Goal: Book appointment/travel/reservation

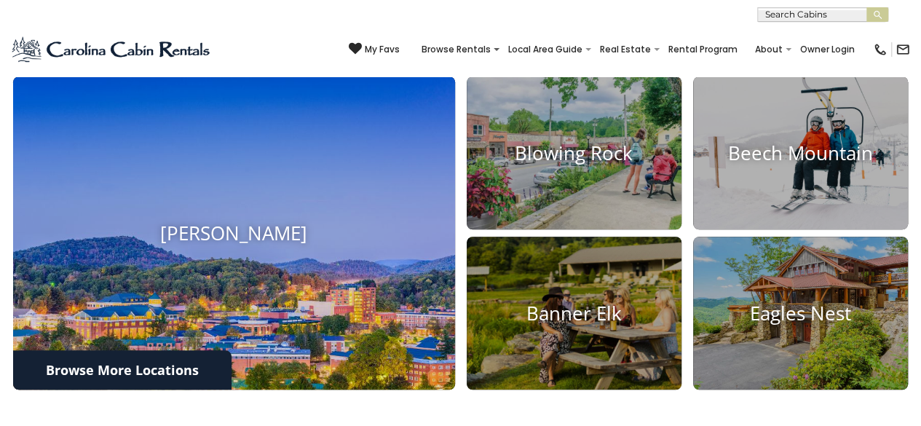
scroll to position [510, 0]
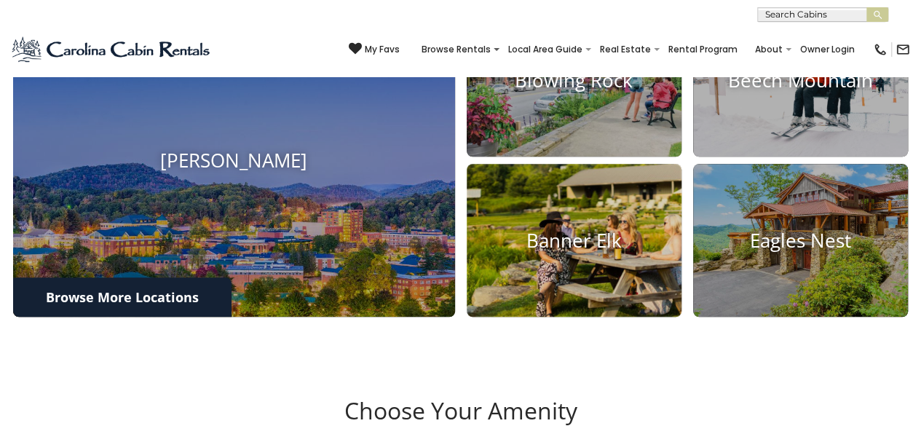
click at [562, 259] on img at bounding box center [574, 241] width 237 height 168
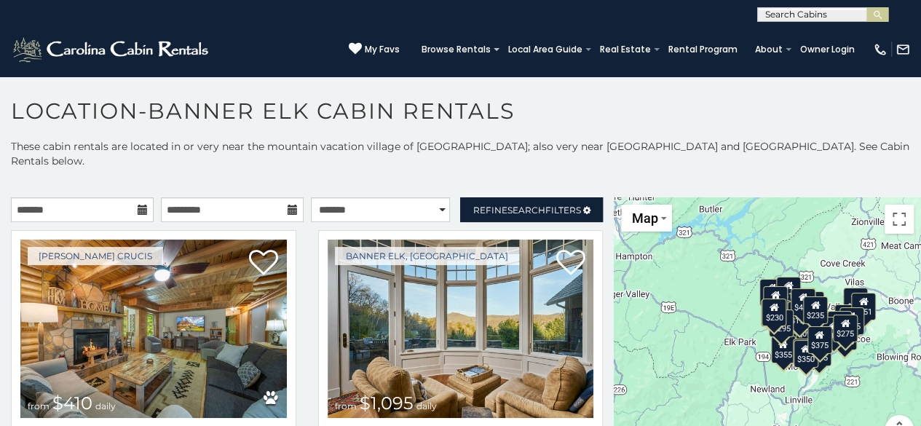
click at [751, 314] on div "$410 $1,095 $720 $400 $650 $235 $225 $451 $355 $300 $435 $535 $265 $310 $290 $4…" at bounding box center [767, 329] width 307 height 264
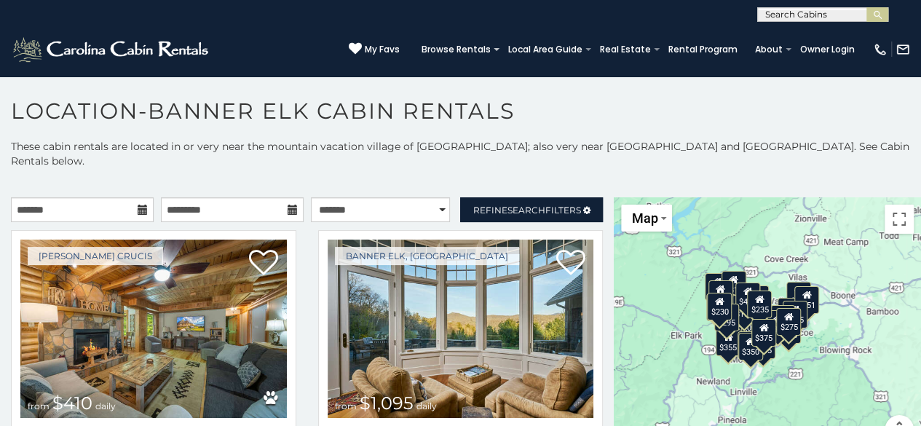
drag, startPoint x: 730, startPoint y: 328, endPoint x: 651, endPoint y: 307, distance: 81.4
click at [651, 307] on div "$410 $1,095 $720 $400 $650 $235 $225 $451 $355 $300 $435 $535 $265 $310 $290 $4…" at bounding box center [767, 329] width 307 height 264
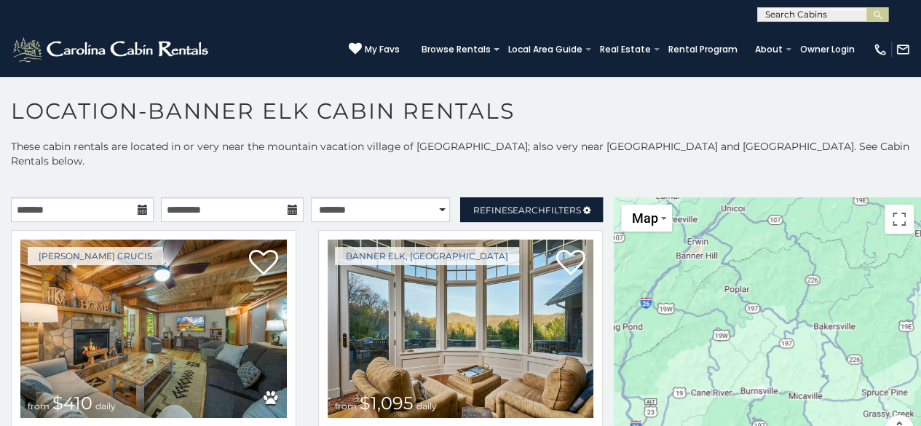
drag, startPoint x: 671, startPoint y: 316, endPoint x: 917, endPoint y: 213, distance: 266.7
click at [917, 213] on div "**********" at bounding box center [460, 286] width 921 height 295
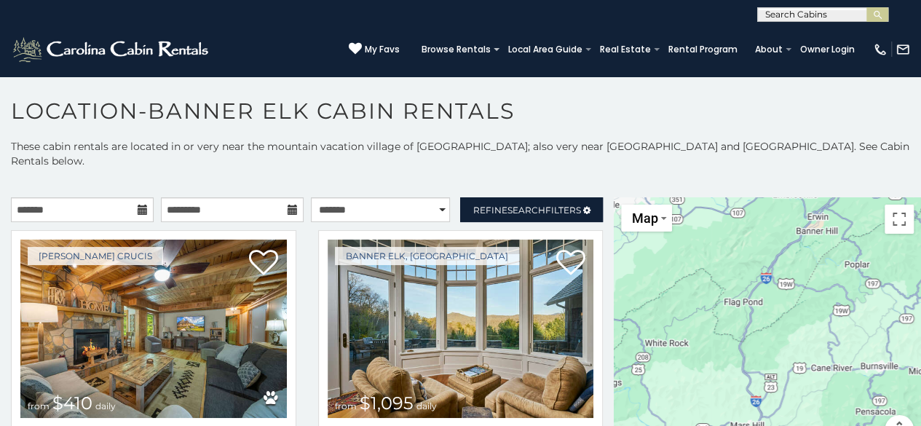
drag, startPoint x: 770, startPoint y: 260, endPoint x: 872, endPoint y: 264, distance: 101.3
click at [872, 264] on div "$410 $1,095 $720 $400 $650 $235 $225 $451 $355 $300 $435 $535 $265 $310 $290 $4…" at bounding box center [767, 329] width 307 height 264
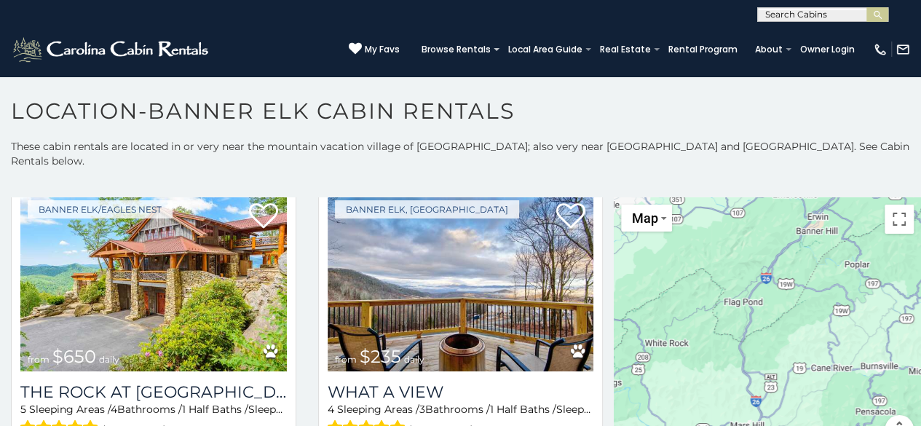
scroll to position [655, 0]
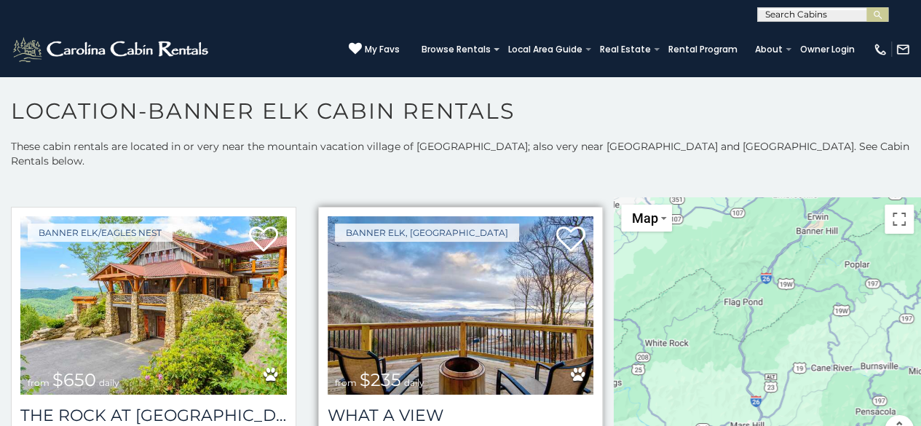
click at [374, 304] on img at bounding box center [461, 305] width 267 height 178
click at [375, 304] on img at bounding box center [461, 305] width 267 height 178
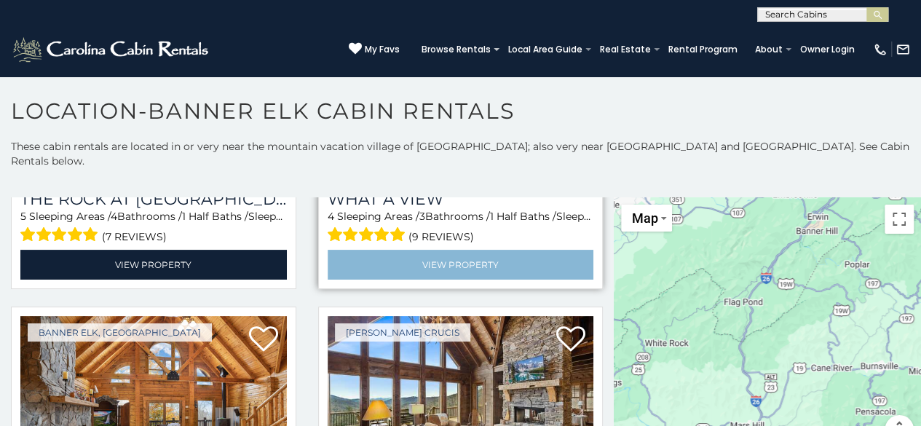
scroll to position [874, 0]
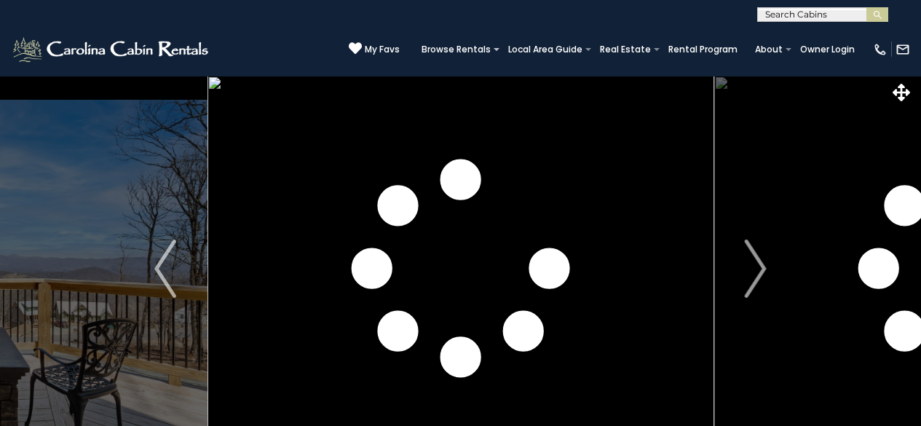
click at [752, 268] on img "Next" at bounding box center [756, 269] width 22 height 58
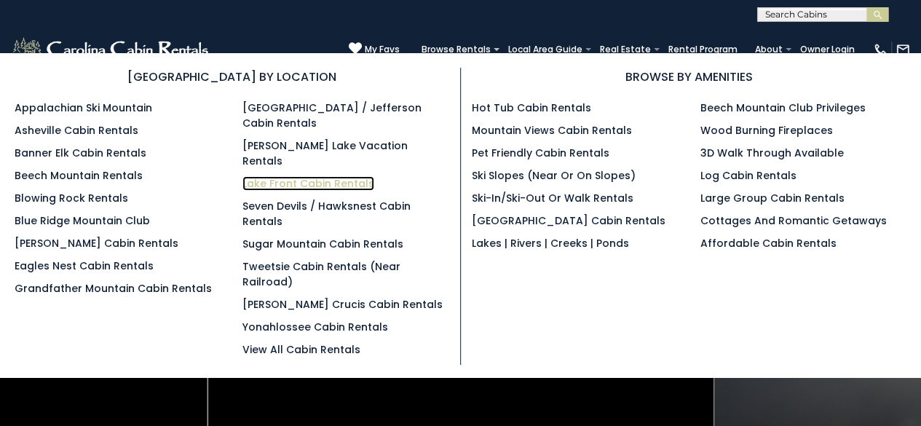
click at [339, 176] on link "Lake Front Cabin Rentals" at bounding box center [308, 183] width 132 height 15
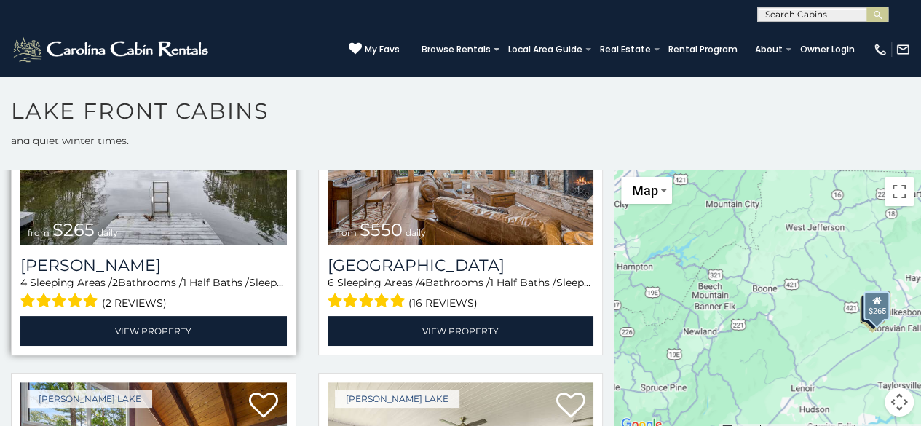
scroll to position [73, 0]
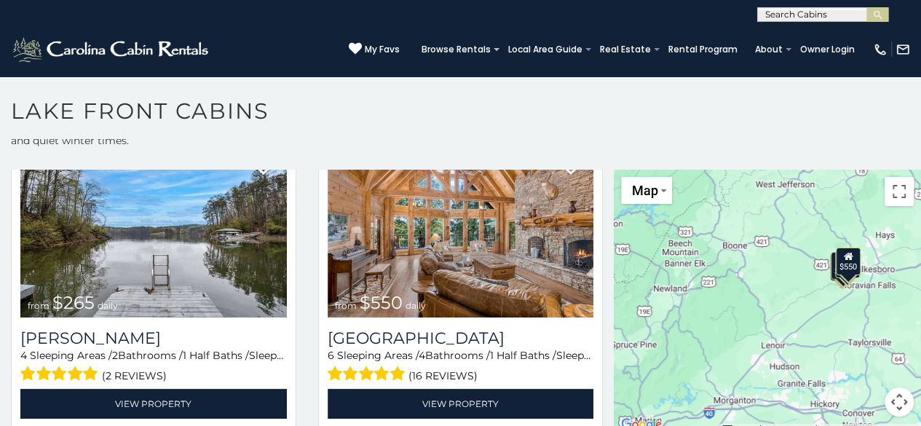
drag, startPoint x: 737, startPoint y: 359, endPoint x: 709, endPoint y: 315, distance: 51.7
click at [709, 315] on div "$265 $550 $270 $275" at bounding box center [767, 302] width 307 height 264
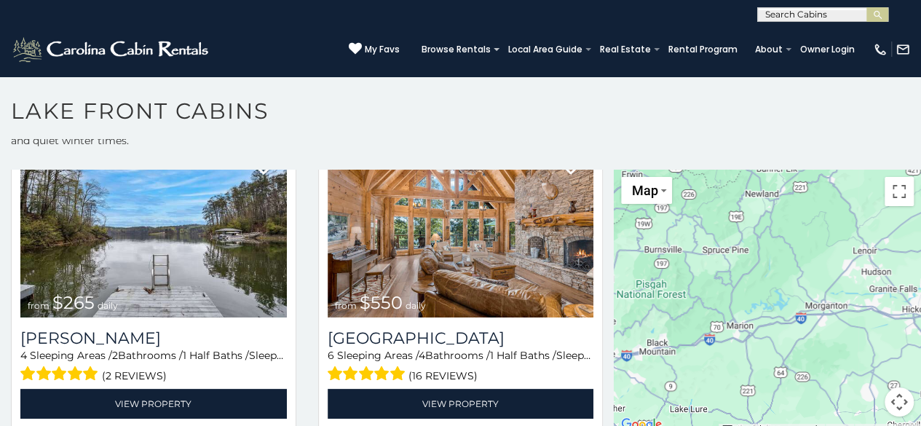
drag, startPoint x: 796, startPoint y: 319, endPoint x: 887, endPoint y: 221, distance: 134.0
click at [887, 221] on div "$265 $550 $270 $275" at bounding box center [767, 302] width 307 height 264
click at [737, 261] on div "$265 $550 $270 $275" at bounding box center [767, 302] width 307 height 264
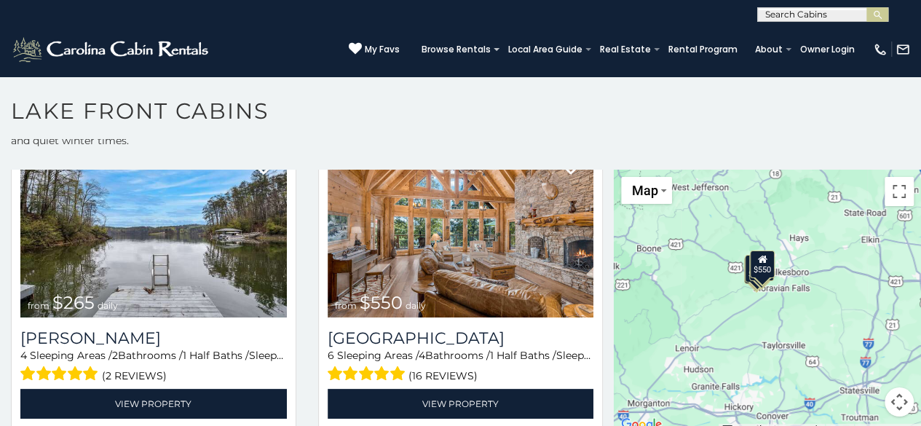
drag, startPoint x: 858, startPoint y: 240, endPoint x: 644, endPoint y: 347, distance: 239.7
click at [644, 347] on div "$265 $550 $270 $275" at bounding box center [767, 302] width 307 height 264
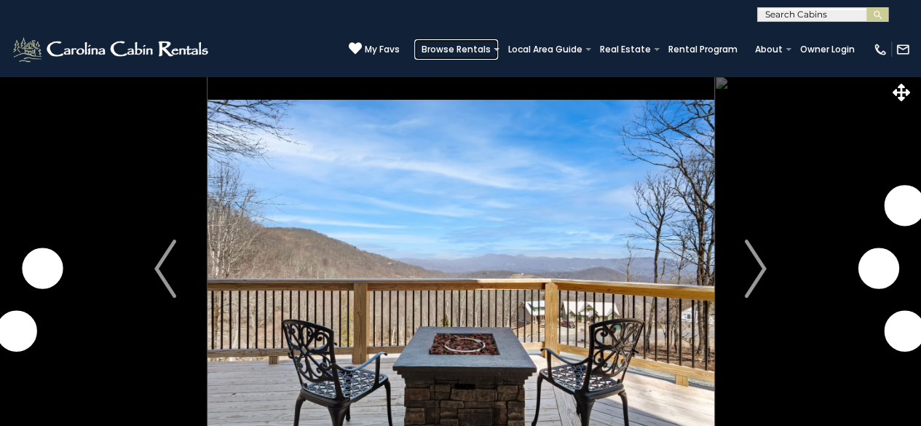
click at [492, 50] on link "Browse Rentals" at bounding box center [456, 49] width 84 height 20
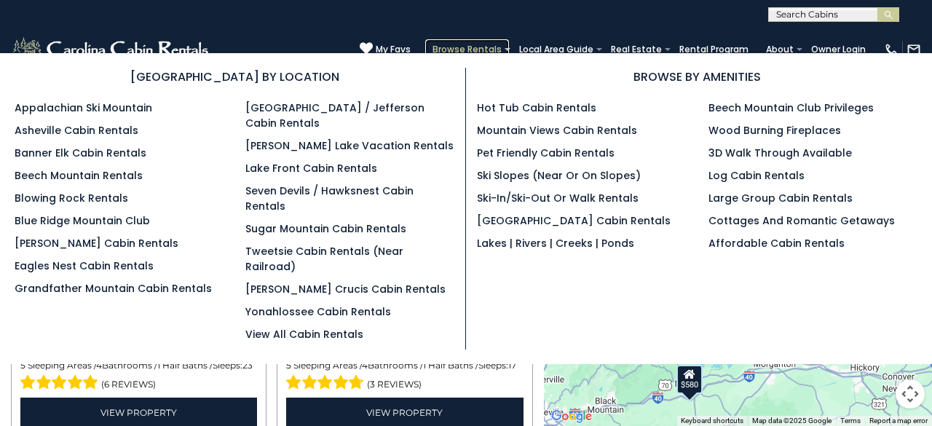
click at [507, 49] on link "Browse Rentals" at bounding box center [467, 49] width 84 height 20
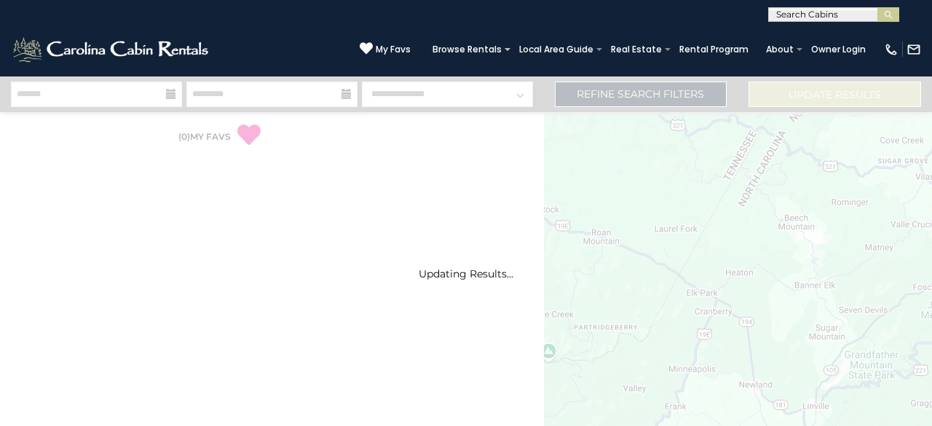
click at [507, 49] on link "Browse Rentals" at bounding box center [467, 49] width 84 height 20
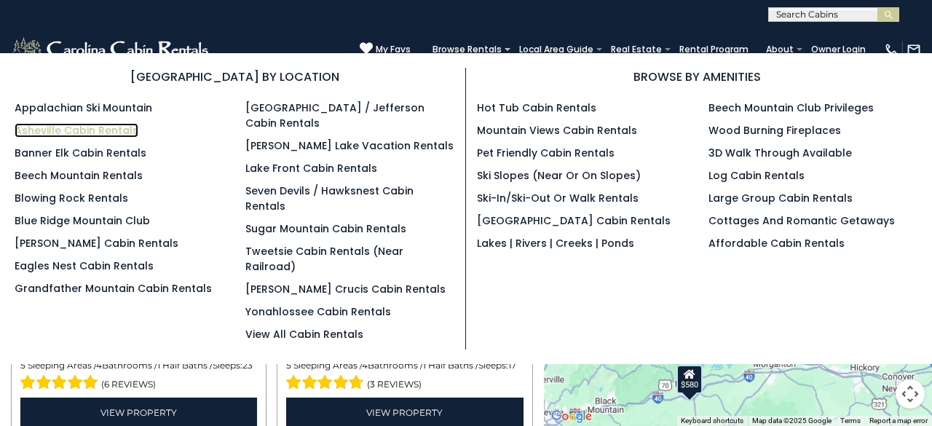
click at [82, 128] on link "Asheville Cabin Rentals" at bounding box center [77, 130] width 124 height 15
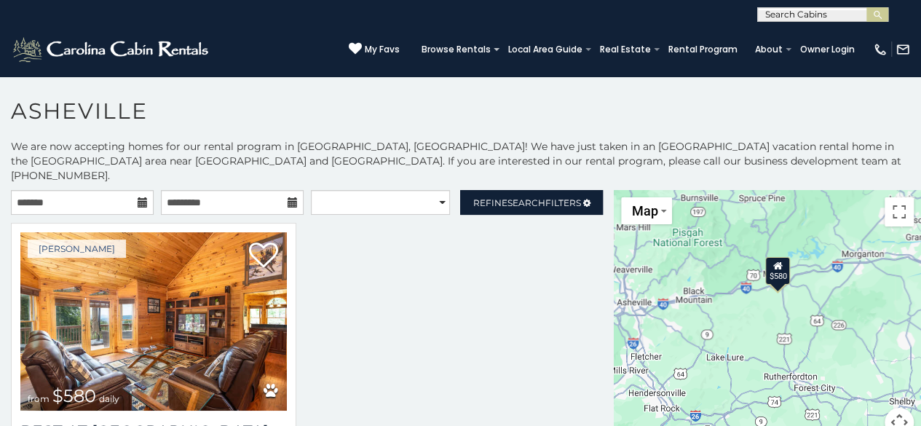
drag, startPoint x: 696, startPoint y: 362, endPoint x: 731, endPoint y: 216, distance: 149.8
click at [723, 215] on div "$580" at bounding box center [767, 322] width 307 height 264
click at [773, 266] on div "$580" at bounding box center [779, 270] width 25 height 28
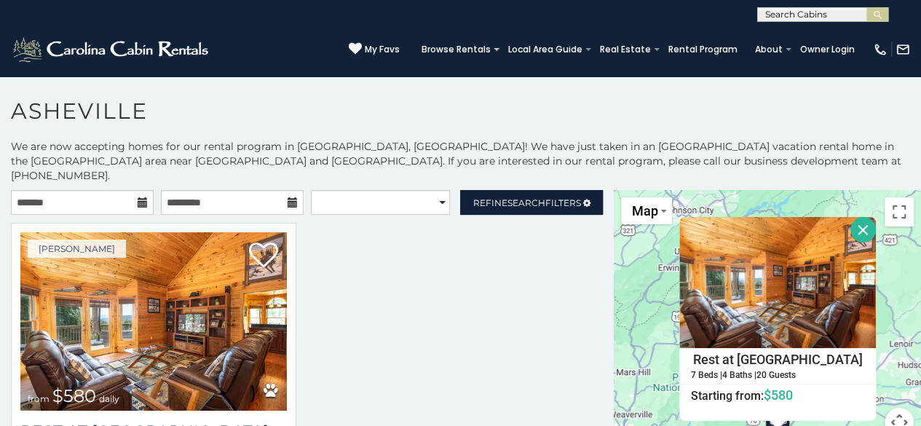
click at [652, 314] on div "$580 Rest at [GEOGRAPHIC_DATA] 7 Beds | 4 Baths | 20 Guests Distance from your …" at bounding box center [767, 322] width 307 height 264
